Goal: Transaction & Acquisition: Register for event/course

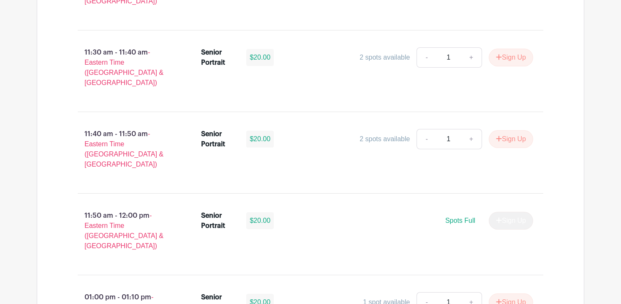
scroll to position [2291, 0]
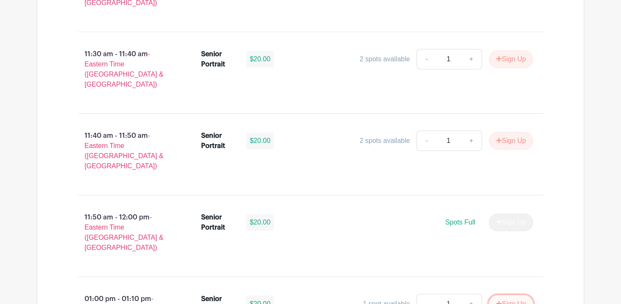
click at [519, 295] on button "Sign Up" at bounding box center [510, 304] width 44 height 18
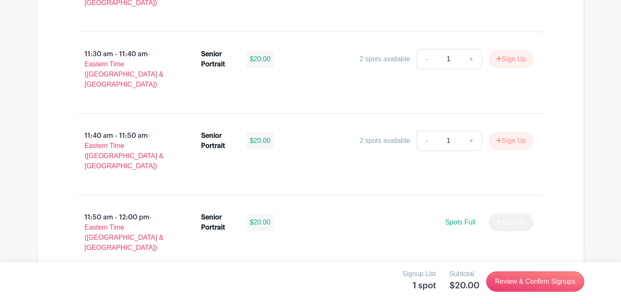
click at [558, 270] on div "Signup List 1 spot Subtotal $20.00 Review & Confirm Signups" at bounding box center [310, 280] width 547 height 25
click at [558, 280] on link "Review & Confirm Signups" at bounding box center [535, 281] width 98 height 20
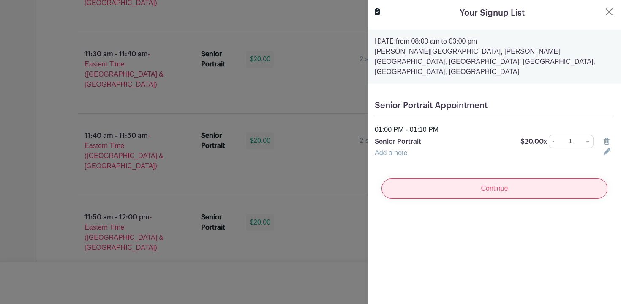
click at [524, 178] on input "Continue" at bounding box center [494, 188] width 226 height 20
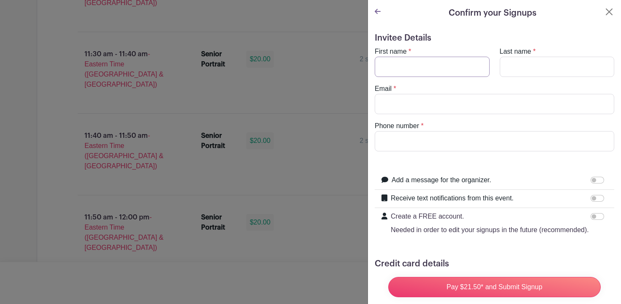
click at [435, 65] on input "First name" at bounding box center [431, 67] width 115 height 20
type input "Nancy"
type input "Phan"
click at [415, 108] on input "Email" at bounding box center [493, 104] width 239 height 20
type input "n"
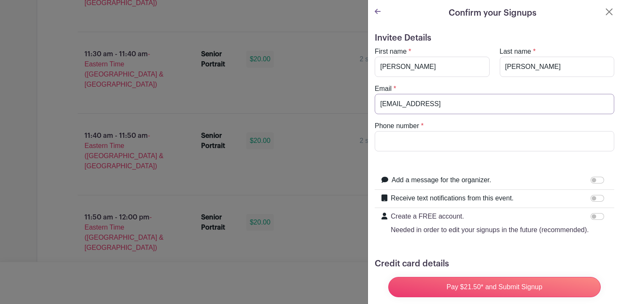
type input "phanna@hammondschool.org"
drag, startPoint x: 489, startPoint y: 105, endPoint x: 363, endPoint y: 95, distance: 125.8
drag, startPoint x: 406, startPoint y: 65, endPoint x: 380, endPoint y: 65, distance: 26.6
click at [380, 65] on input "Nancy" at bounding box center [431, 67] width 115 height 20
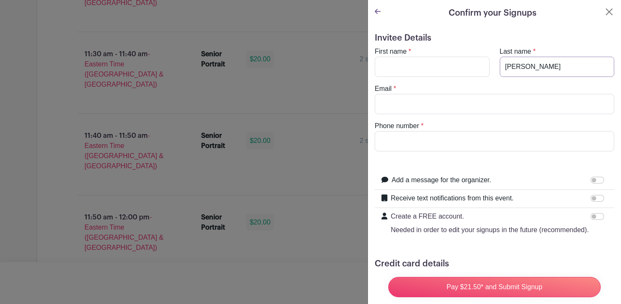
drag, startPoint x: 544, startPoint y: 63, endPoint x: 485, endPoint y: 63, distance: 59.1
click at [485, 63] on div "First name * Last name * Phan" at bounding box center [493, 61] width 249 height 30
type input "\"
click at [607, 11] on button "Close" at bounding box center [609, 12] width 10 height 10
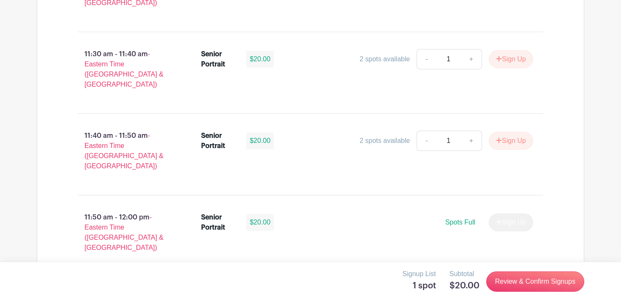
click at [519, 300] on icon at bounding box center [521, 303] width 6 height 7
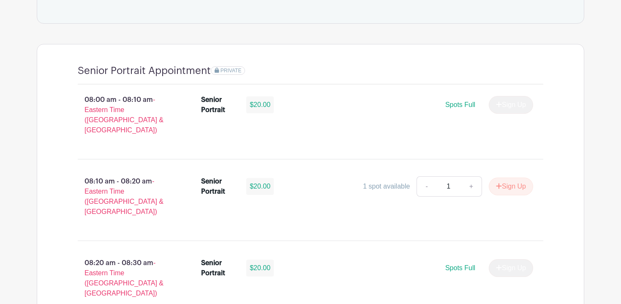
scroll to position [536, 0]
click at [511, 176] on button "Sign Up" at bounding box center [510, 185] width 44 height 18
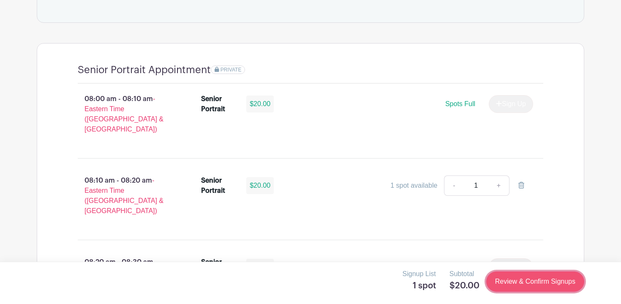
click at [534, 280] on link "Review & Confirm Signups" at bounding box center [535, 281] width 98 height 20
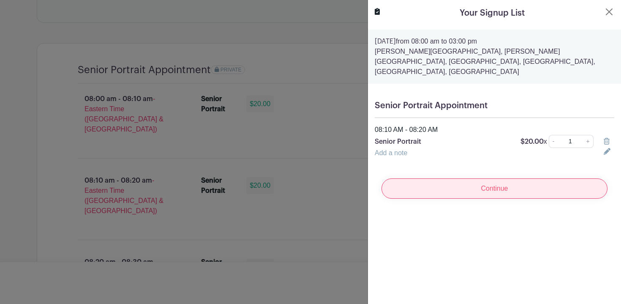
click at [457, 178] on input "Continue" at bounding box center [494, 188] width 226 height 20
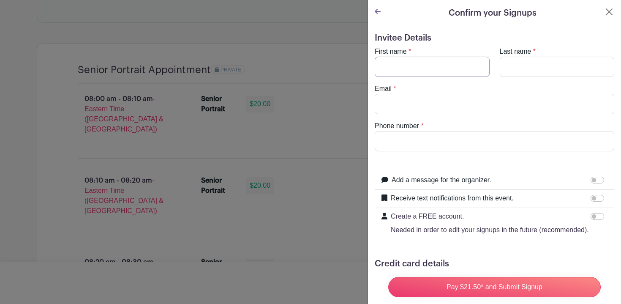
click at [427, 70] on input "First name" at bounding box center [431, 67] width 115 height 20
type input "Ella"
click at [553, 65] on input "Last name" at bounding box center [556, 67] width 115 height 20
type input "Hammersla"
click at [510, 103] on input "Email" at bounding box center [493, 104] width 239 height 20
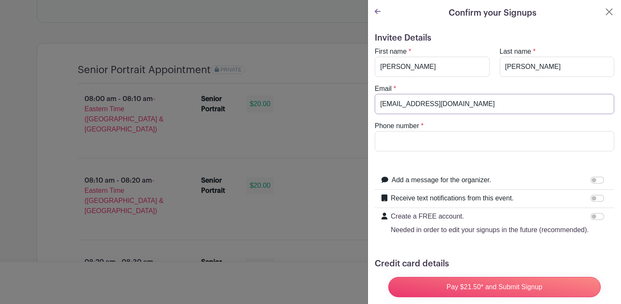
type input "hammerslaella@icloud.com"
click at [483, 145] on input "Phone number" at bounding box center [493, 141] width 239 height 20
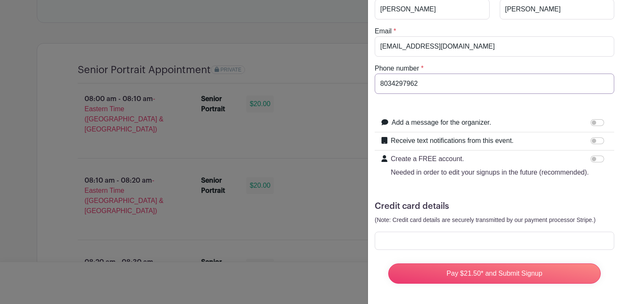
type input "8034297962"
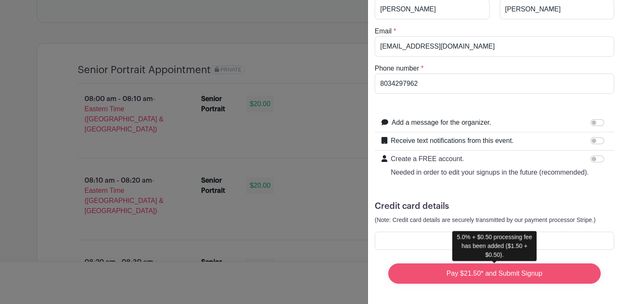
click at [566, 270] on input "Pay $21.50* and Submit Signup" at bounding box center [494, 273] width 212 height 20
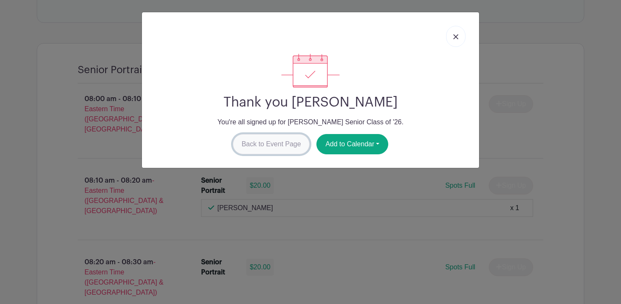
click at [251, 138] on link "Back to Event Page" at bounding box center [271, 144] width 77 height 20
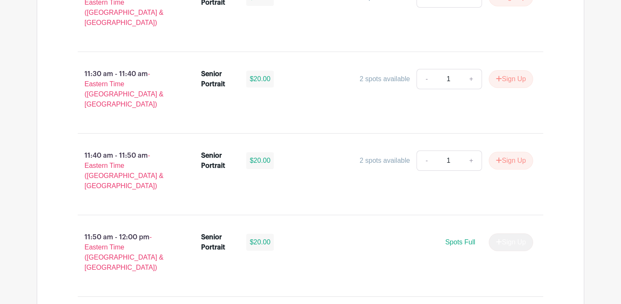
scroll to position [2286, 0]
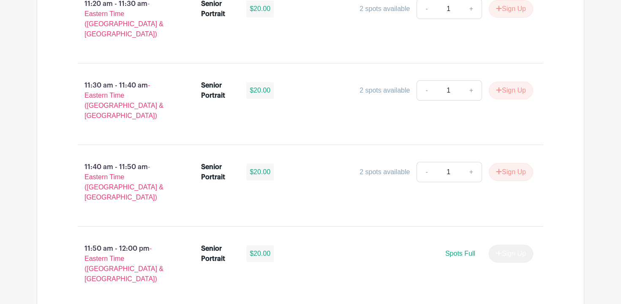
scroll to position [2258, 0]
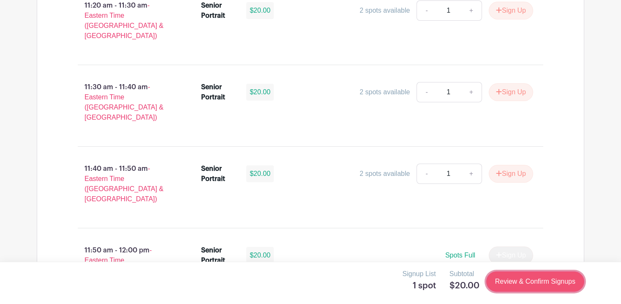
click at [504, 283] on link "Review & Confirm Signups" at bounding box center [535, 281] width 98 height 20
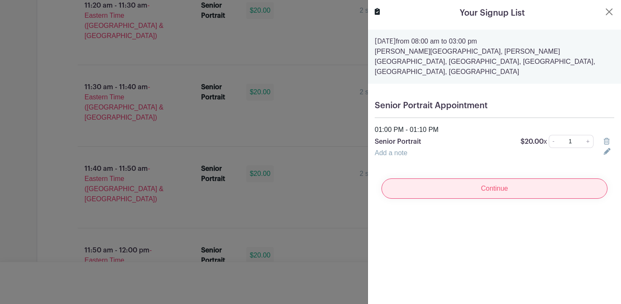
click at [493, 178] on input "Continue" at bounding box center [494, 188] width 226 height 20
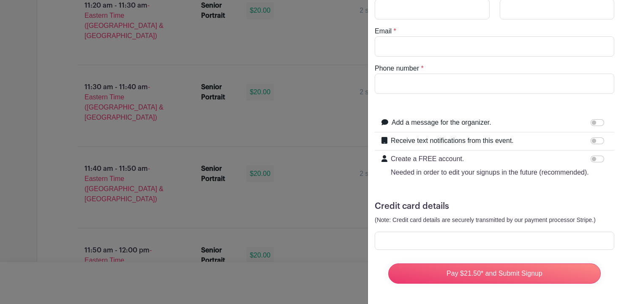
scroll to position [0, 0]
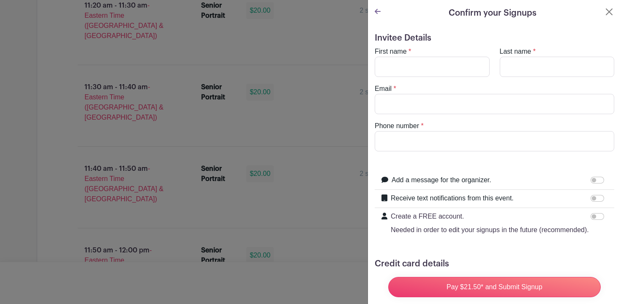
click at [342, 130] on div at bounding box center [310, 152] width 621 height 304
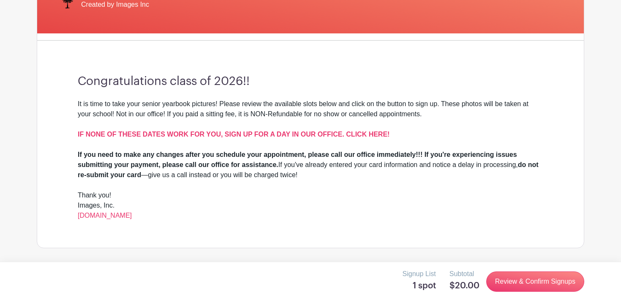
scroll to position [190, 0]
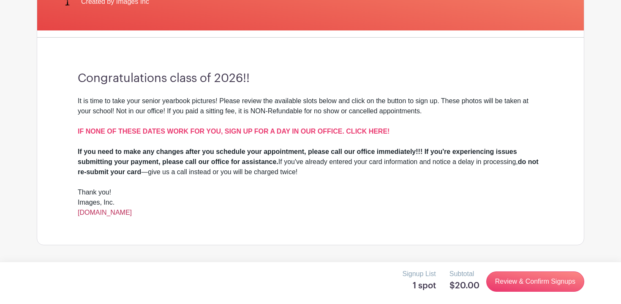
click at [127, 214] on link "[DOMAIN_NAME]" at bounding box center [105, 212] width 54 height 7
